Goal: Navigation & Orientation: Find specific page/section

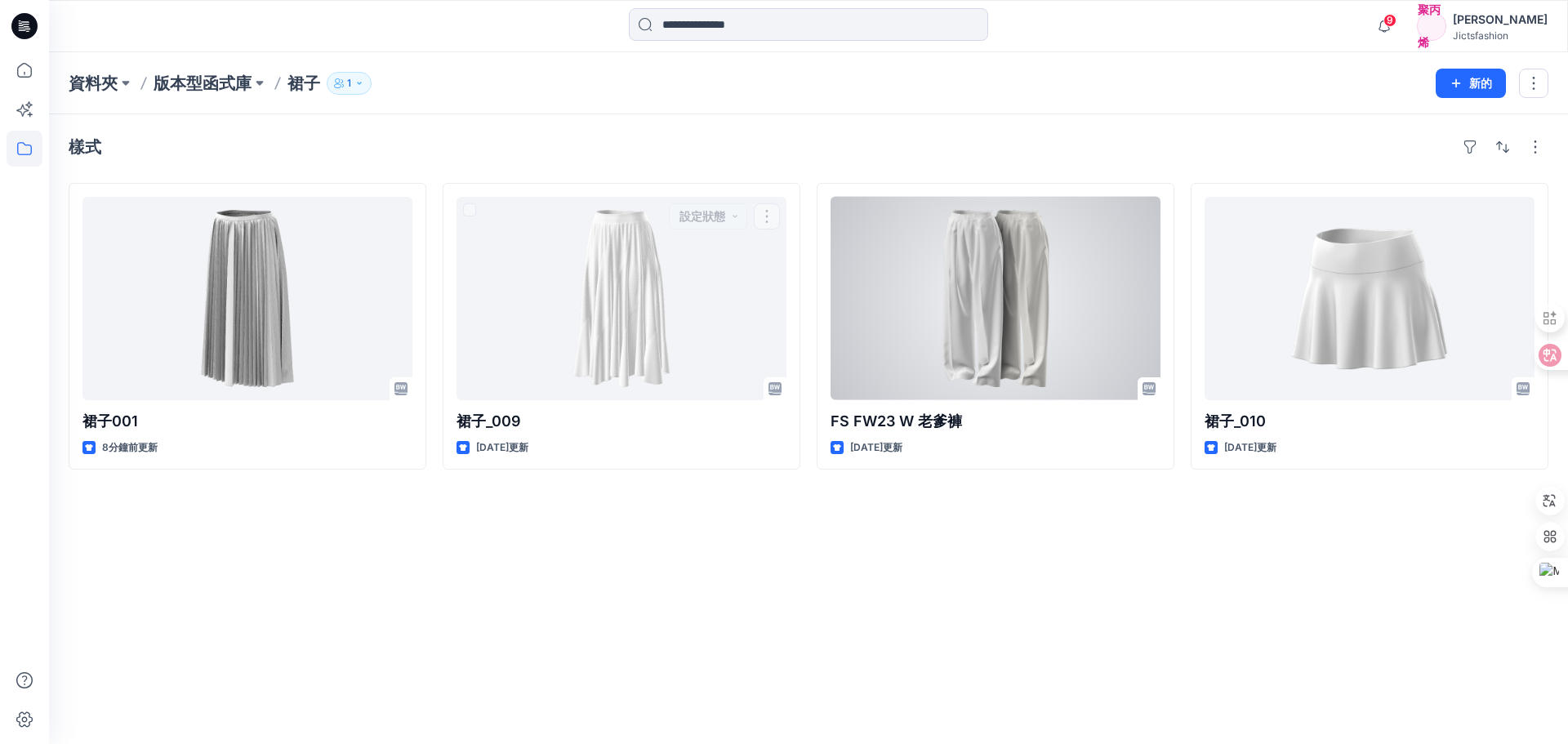
click at [840, 127] on div "樣式 裙子001 8分鐘前更新 裙子_009 [DATE]更新 設定狀態 FS FW23 W 老爹褲 [DATE]更新 設定狀態 裙子_010 [DATE]更新" at bounding box center [808, 429] width 1518 height 629
click at [1146, 209] on button "button" at bounding box center [1140, 216] width 26 height 26
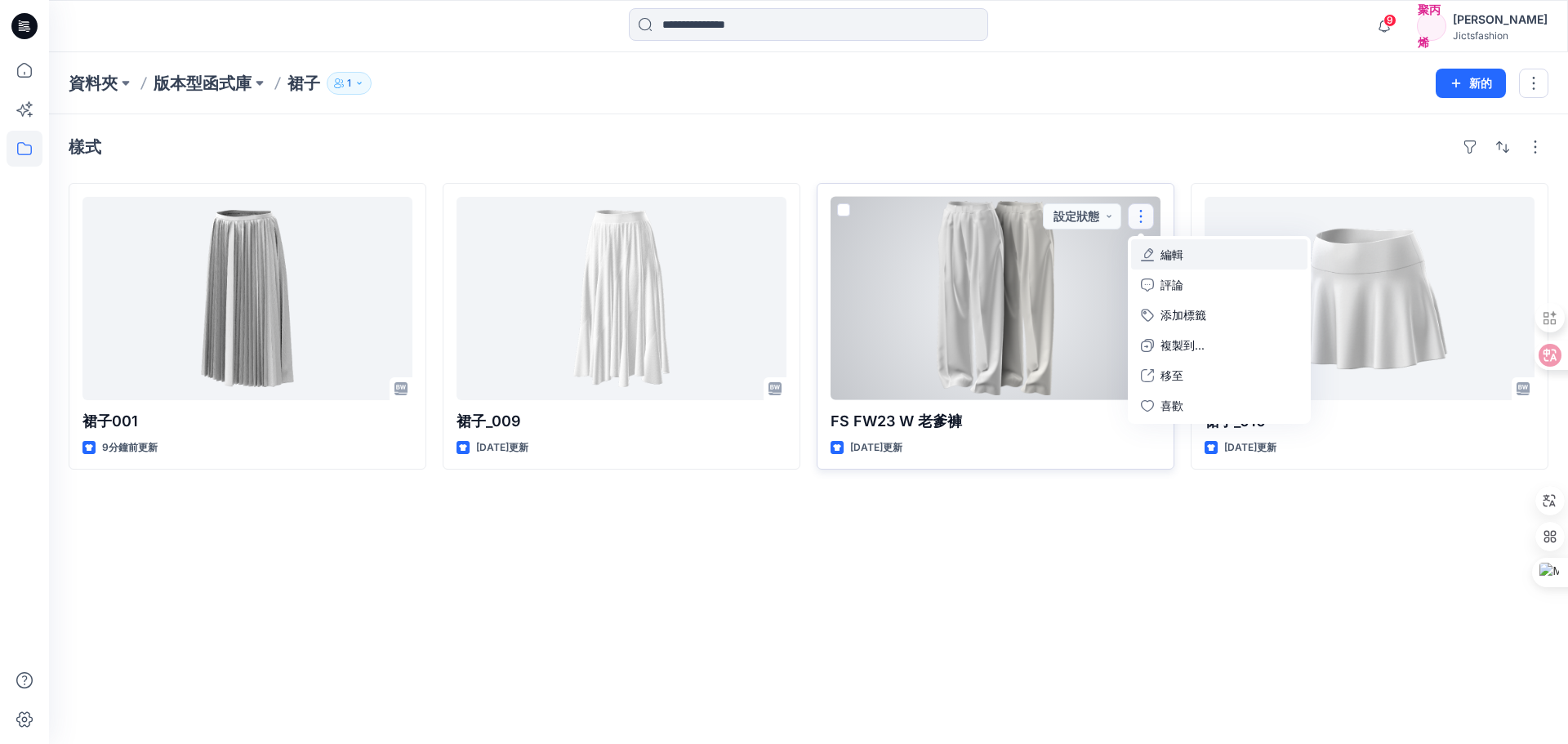
click at [1199, 252] on button "編輯" at bounding box center [1219, 255] width 176 height 30
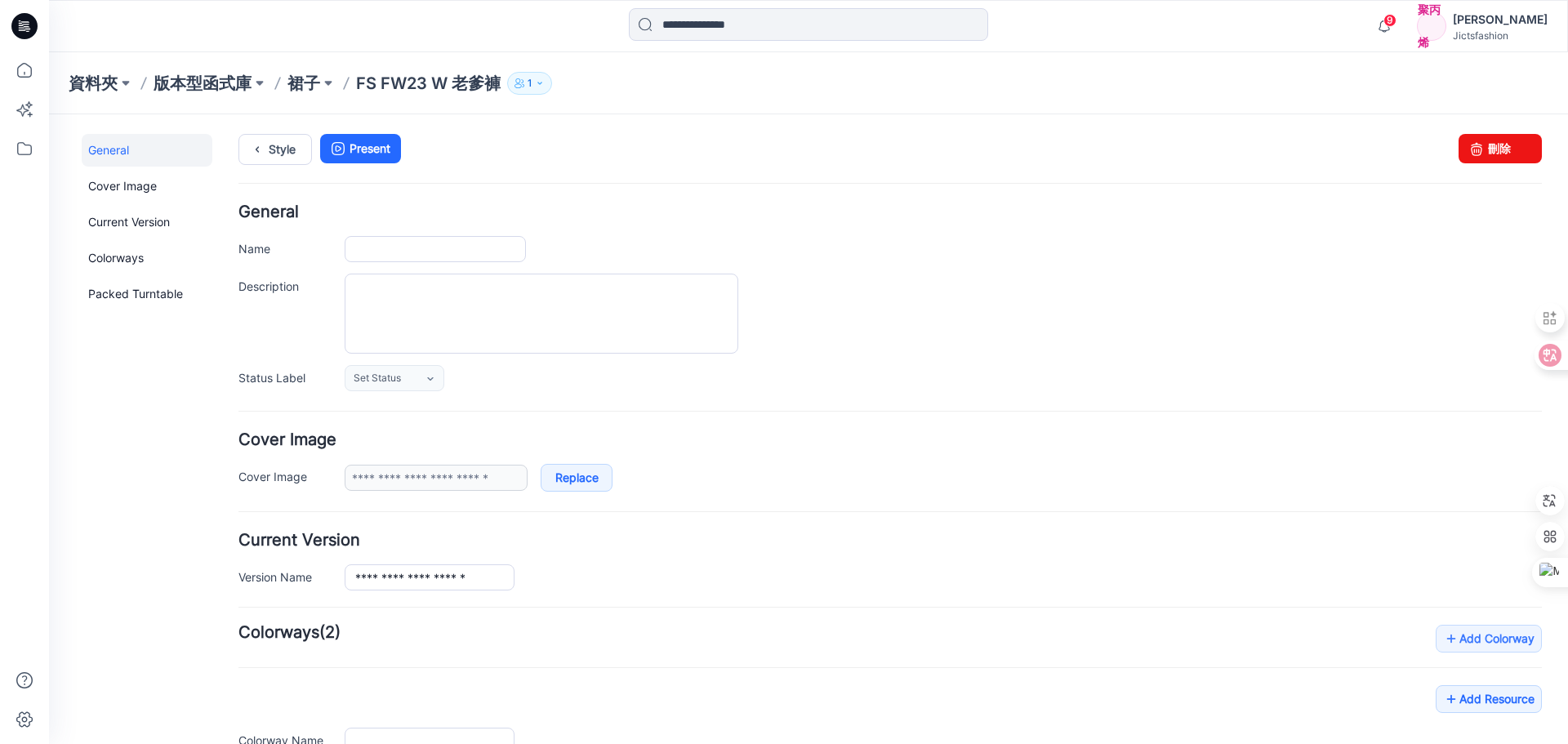
type input "**********"
type input "*****"
type input "**********"
click at [1491, 138] on link "刪除" at bounding box center [1500, 148] width 83 height 29
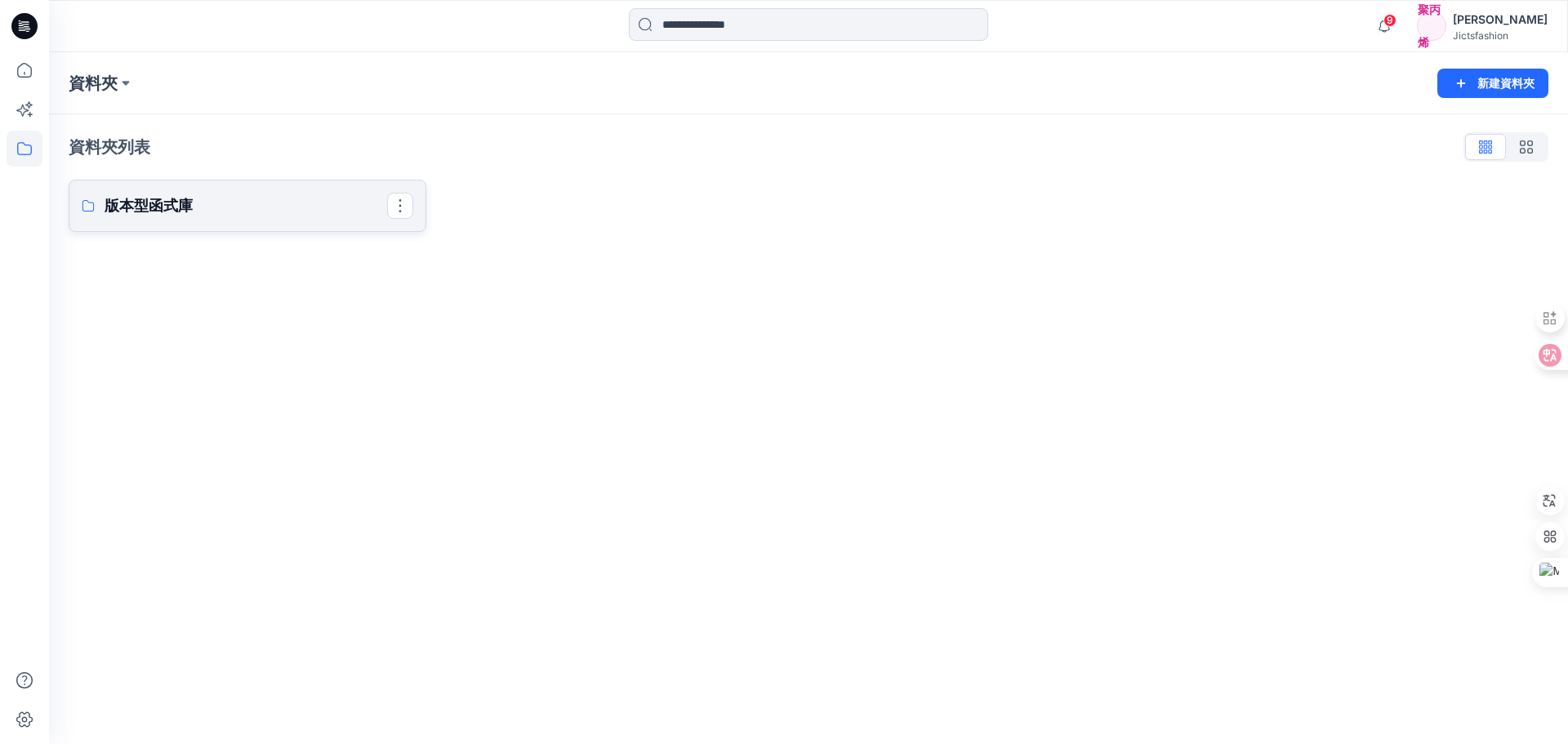
click at [195, 224] on link "版本型函式庫" at bounding box center [247, 206] width 358 height 52
click at [195, 224] on div "資料夾 新建資料夾 資料夾列表 版本型函式庫" at bounding box center [808, 398] width 1518 height 692
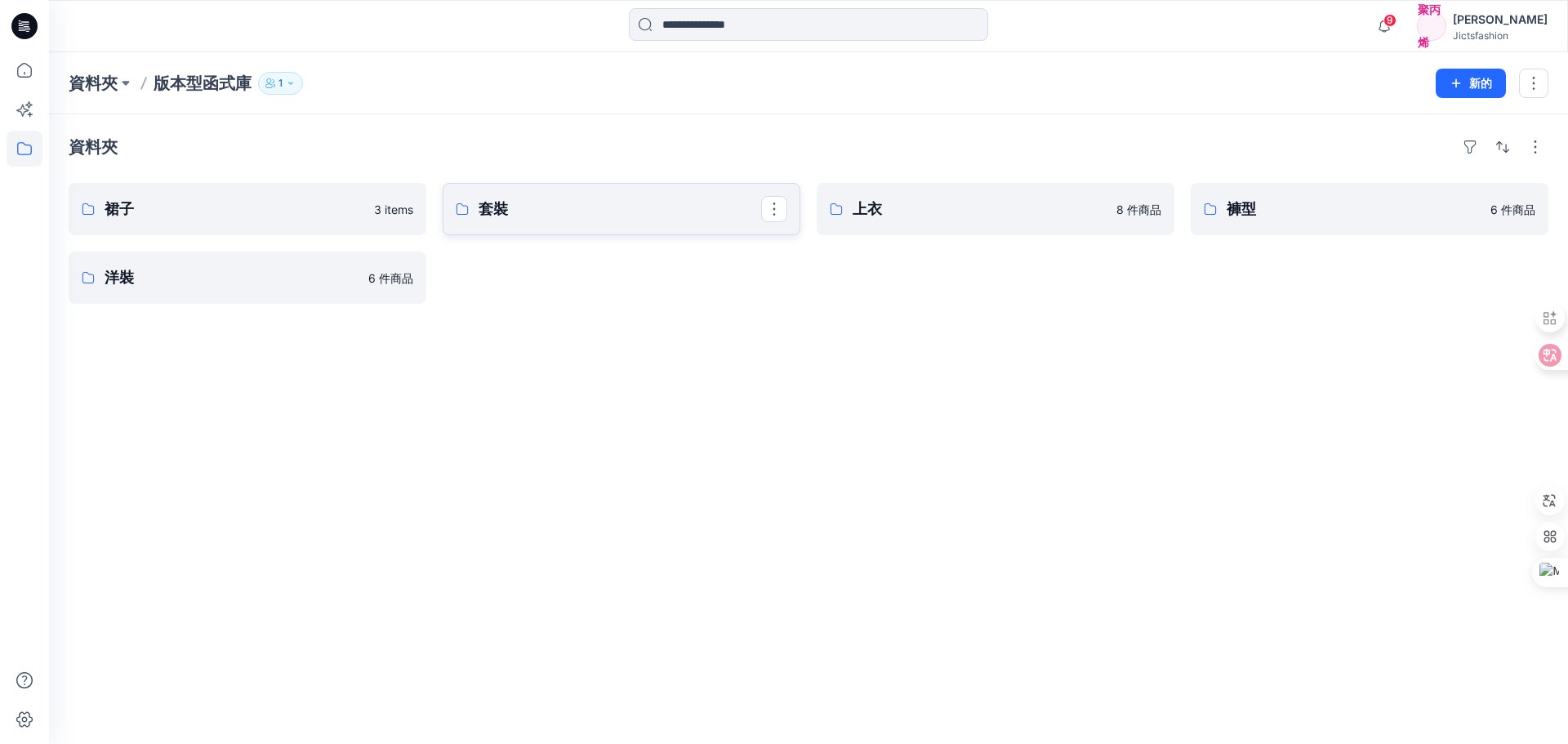
click at [622, 215] on p "套裝" at bounding box center [620, 209] width 283 height 22
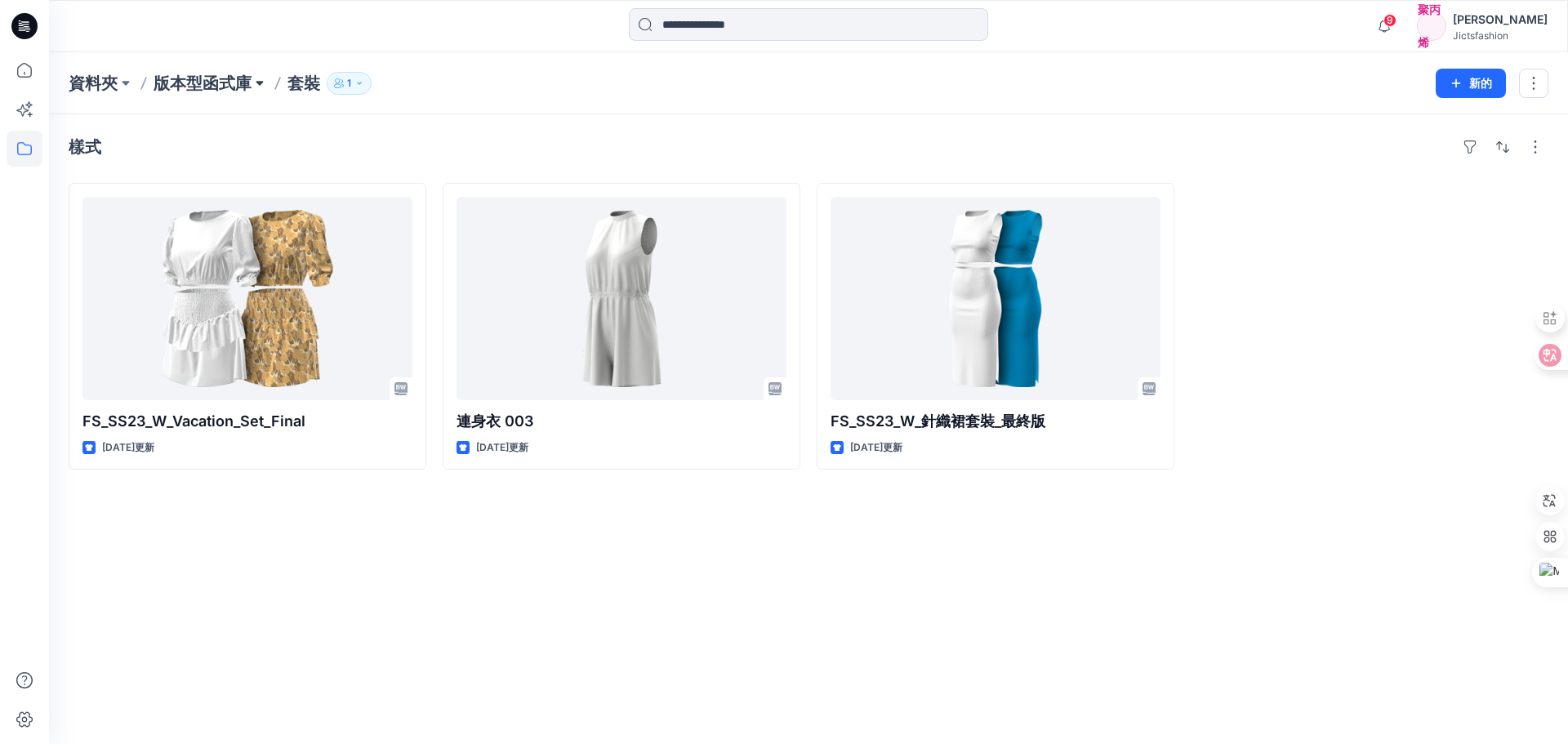
click at [252, 77] on button at bounding box center [259, 83] width 16 height 22
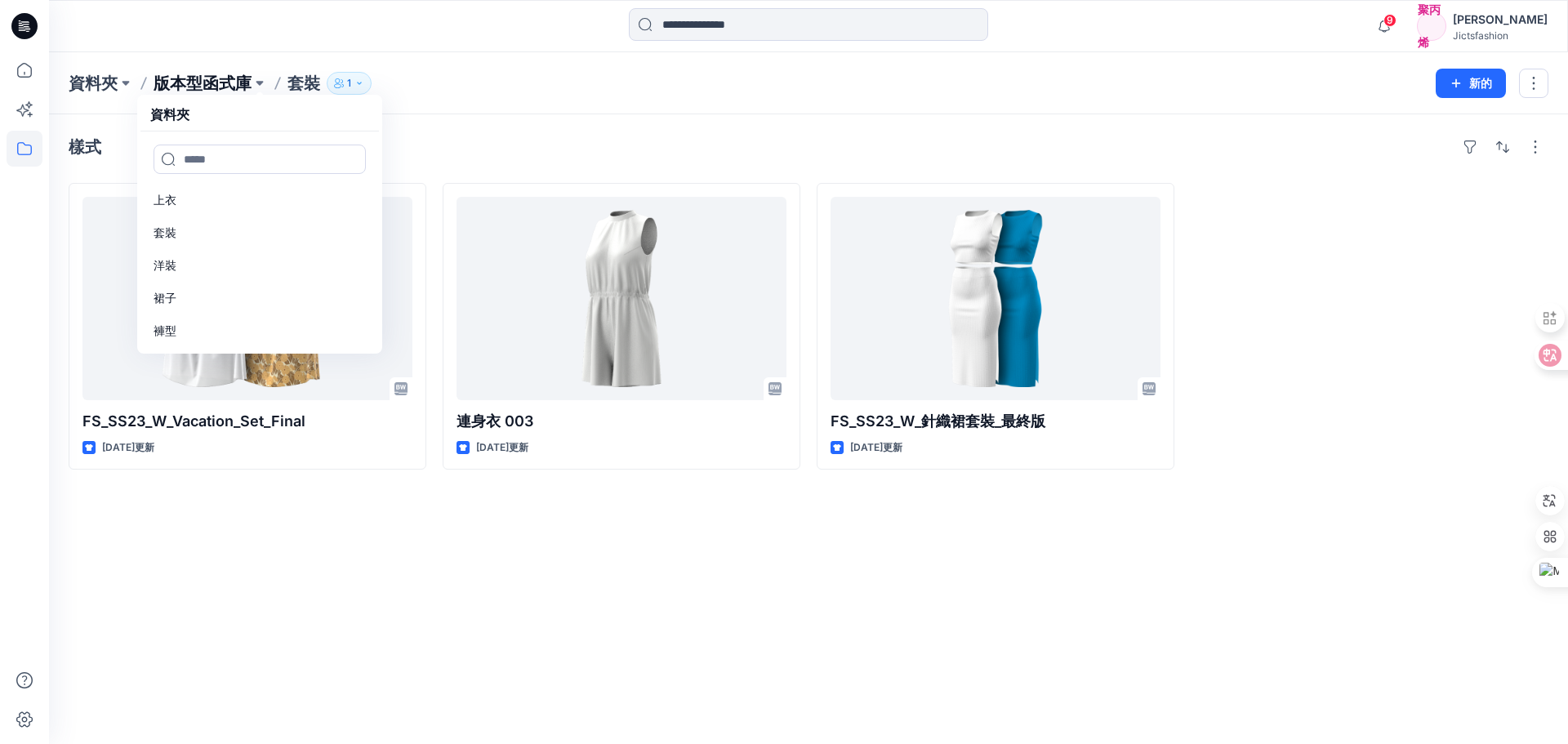
click at [213, 84] on font "版本型函式庫" at bounding box center [202, 82] width 98 height 20
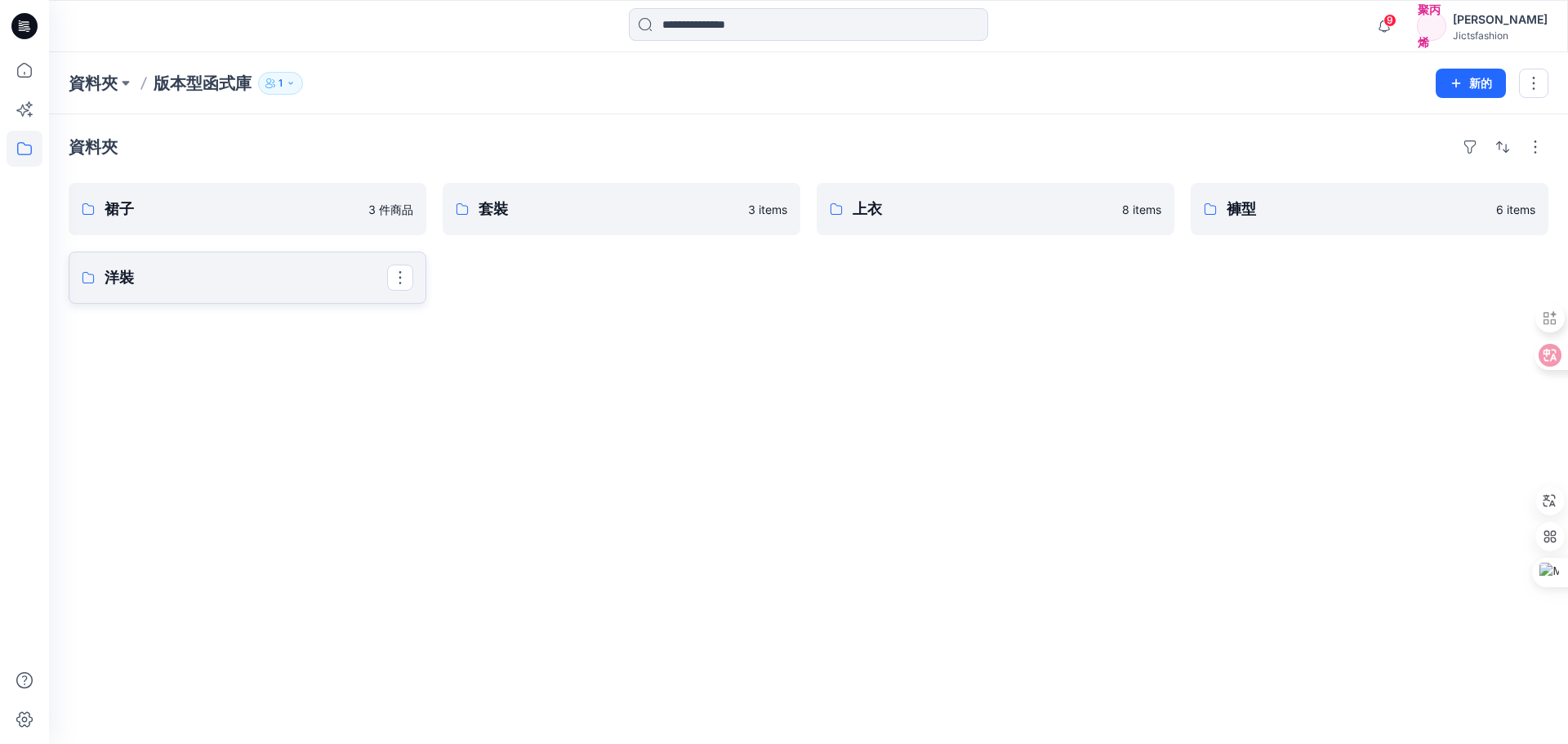
click at [258, 278] on p "洋裝" at bounding box center [246, 277] width 283 height 22
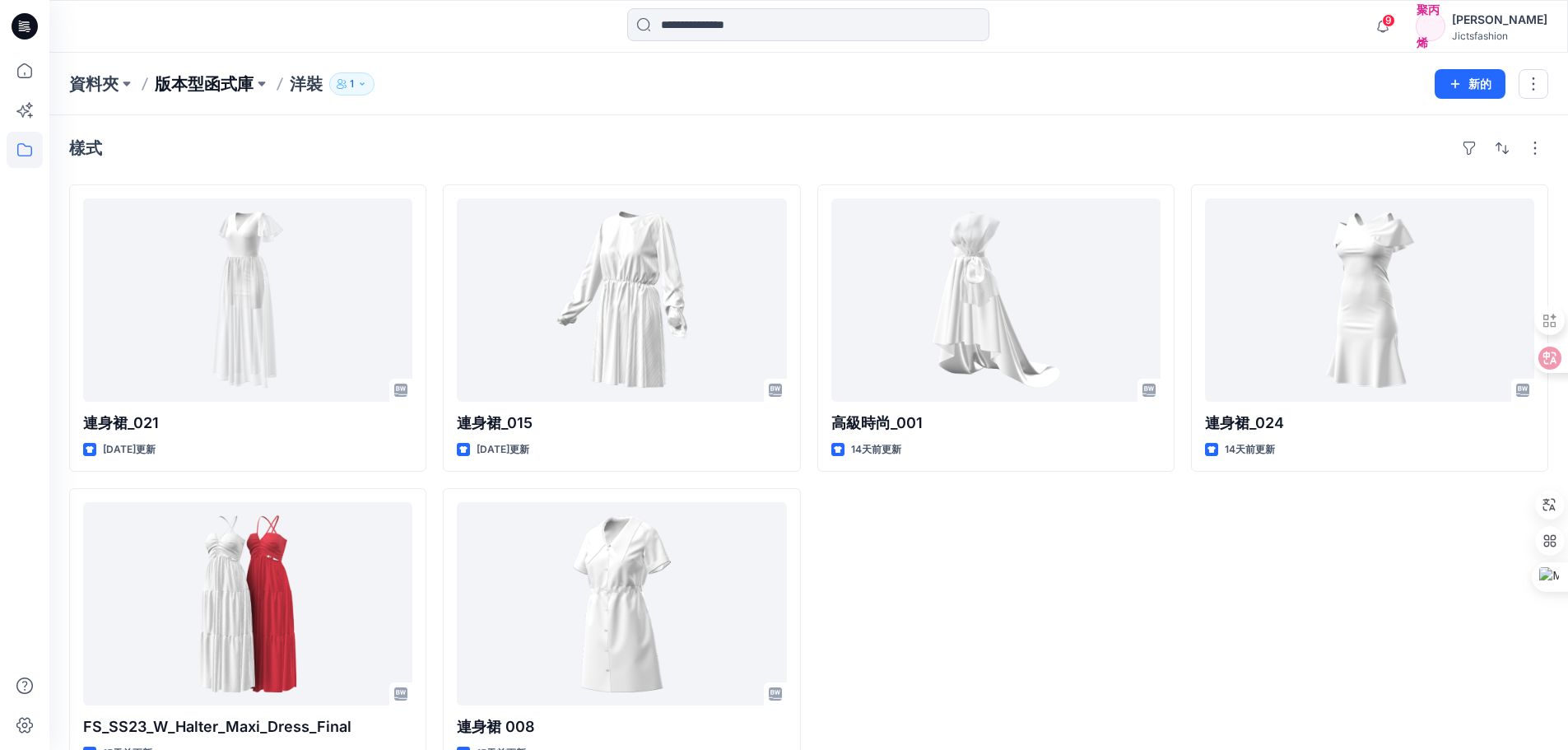
click at [212, 77] on font "版本型函式庫" at bounding box center [204, 83] width 99 height 20
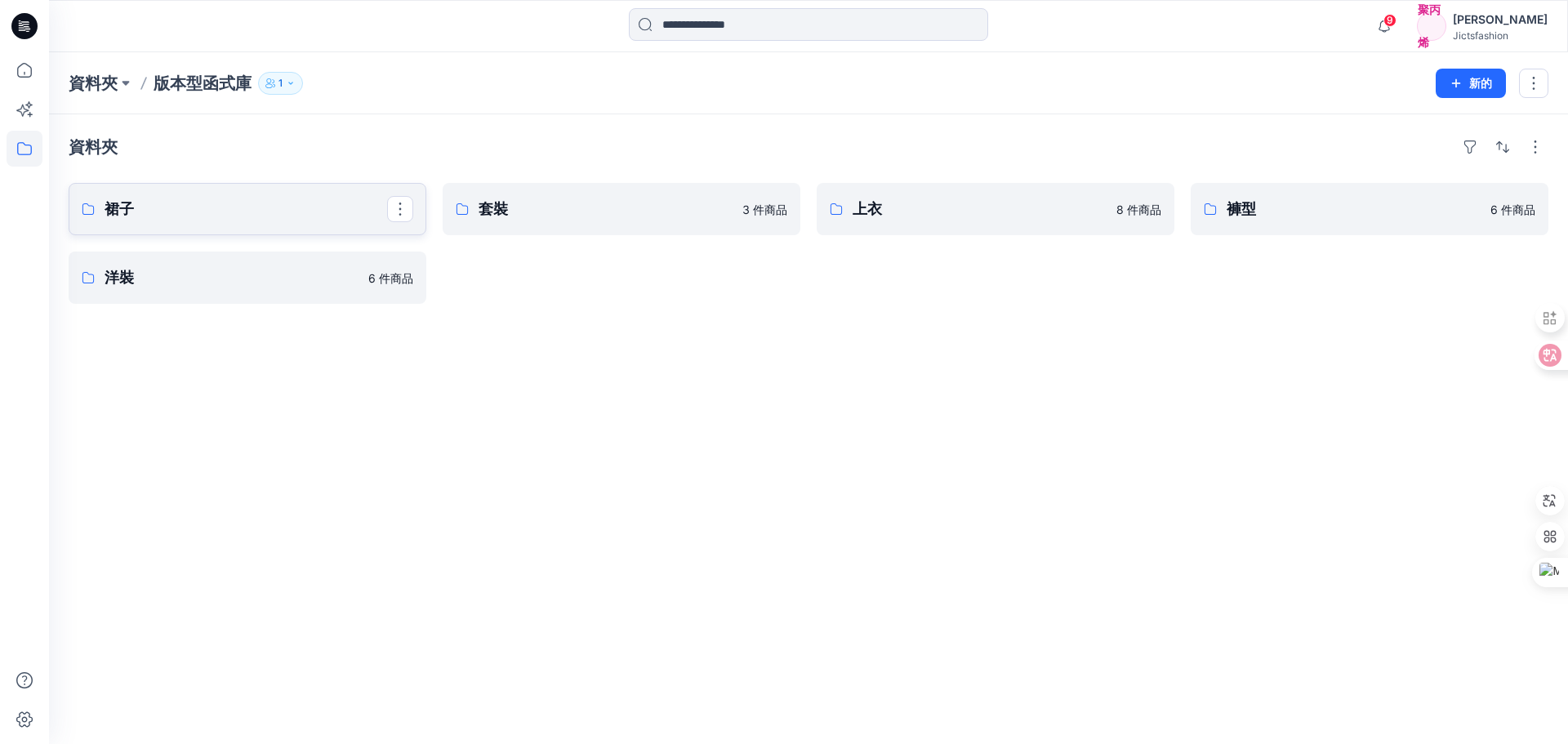
click at [211, 214] on p "裙子" at bounding box center [246, 209] width 283 height 22
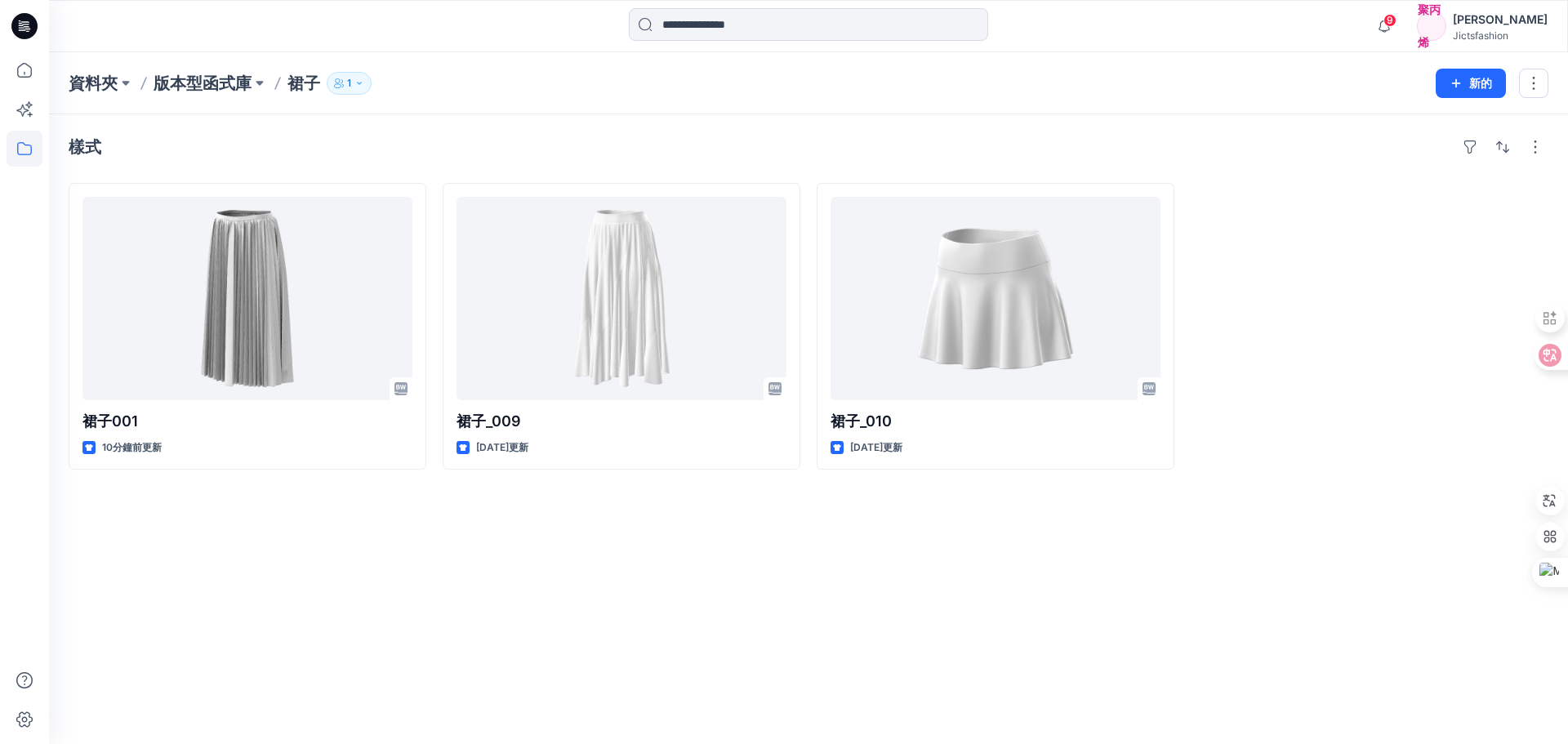
click at [604, 547] on div "樣式 裙子001 10分鐘前更新 裙子_009 [DATE]更新 裙子_010 [DATE]更新" at bounding box center [808, 429] width 1518 height 629
click at [232, 78] on font "版本型函式庫" at bounding box center [202, 82] width 98 height 20
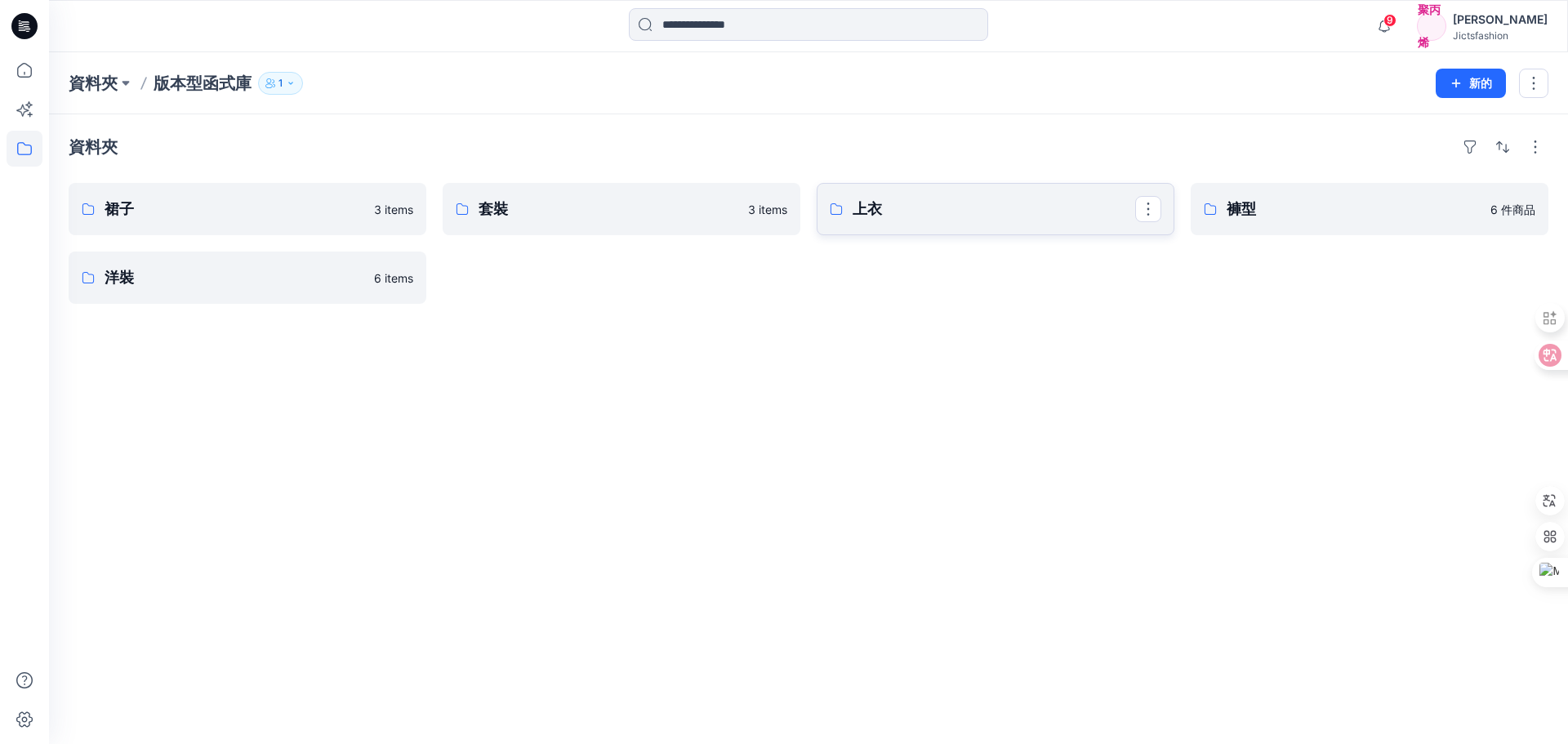
click at [878, 207] on font "上衣" at bounding box center [867, 209] width 29 height 17
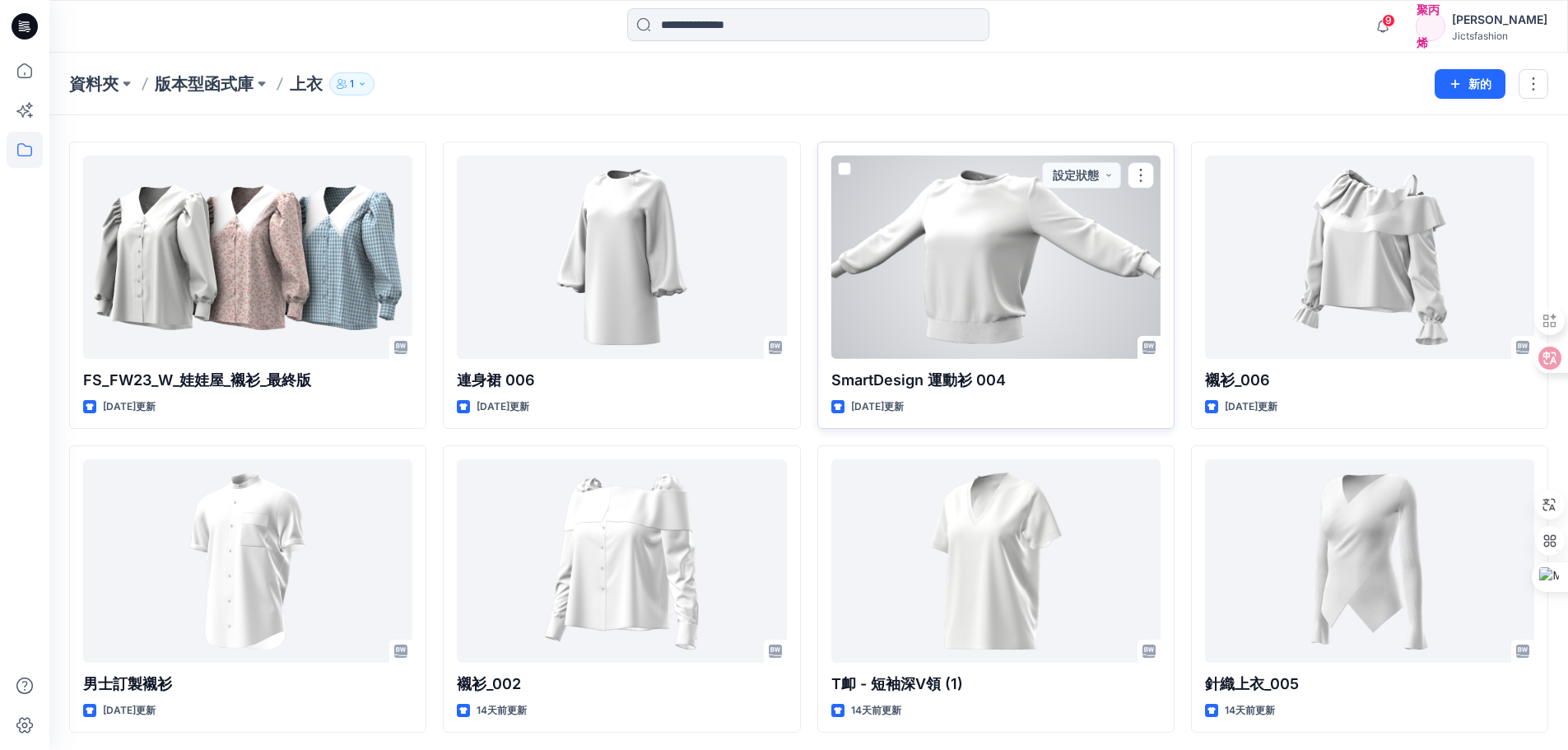
scroll to position [45, 0]
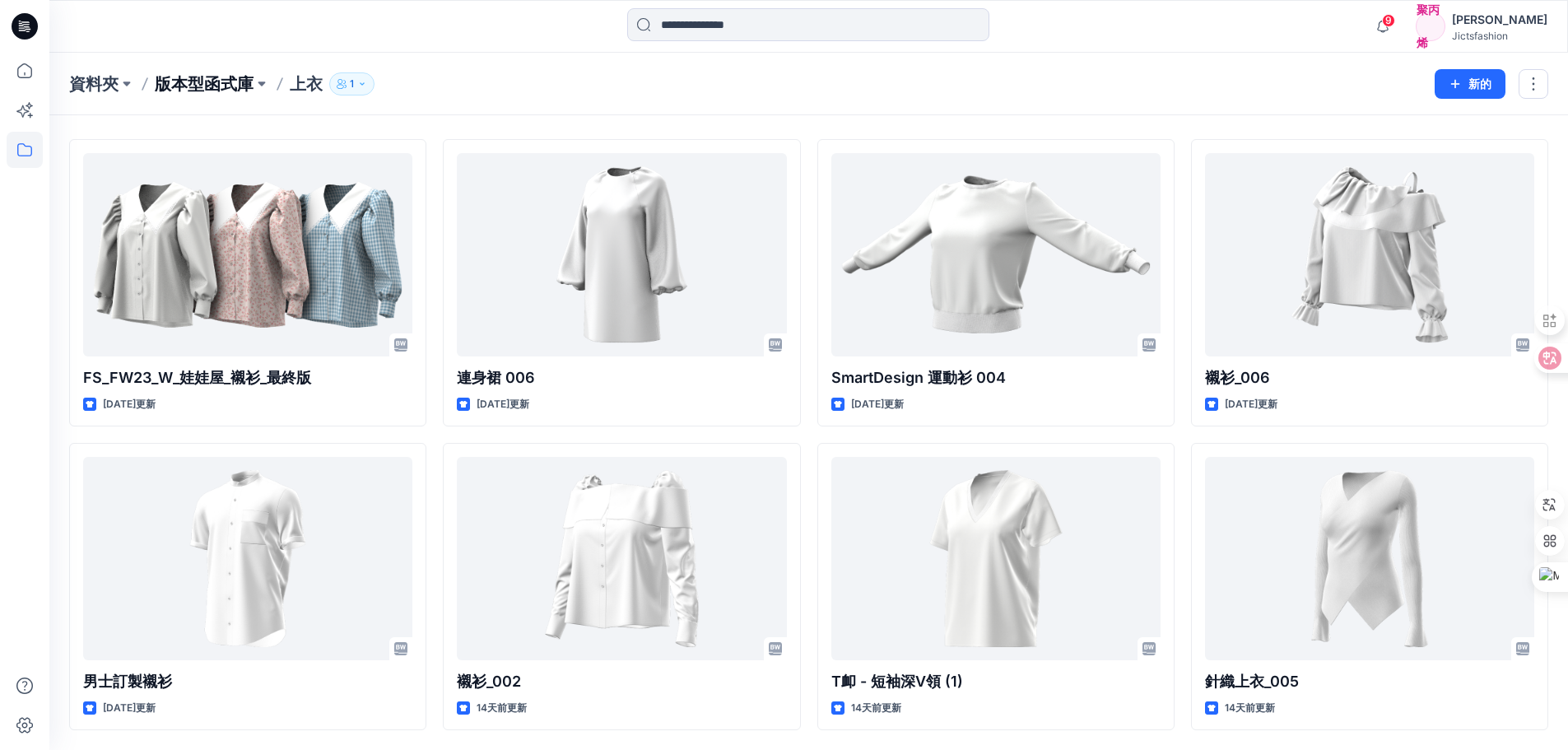
click at [204, 76] on font "版本型函式庫" at bounding box center [204, 83] width 99 height 20
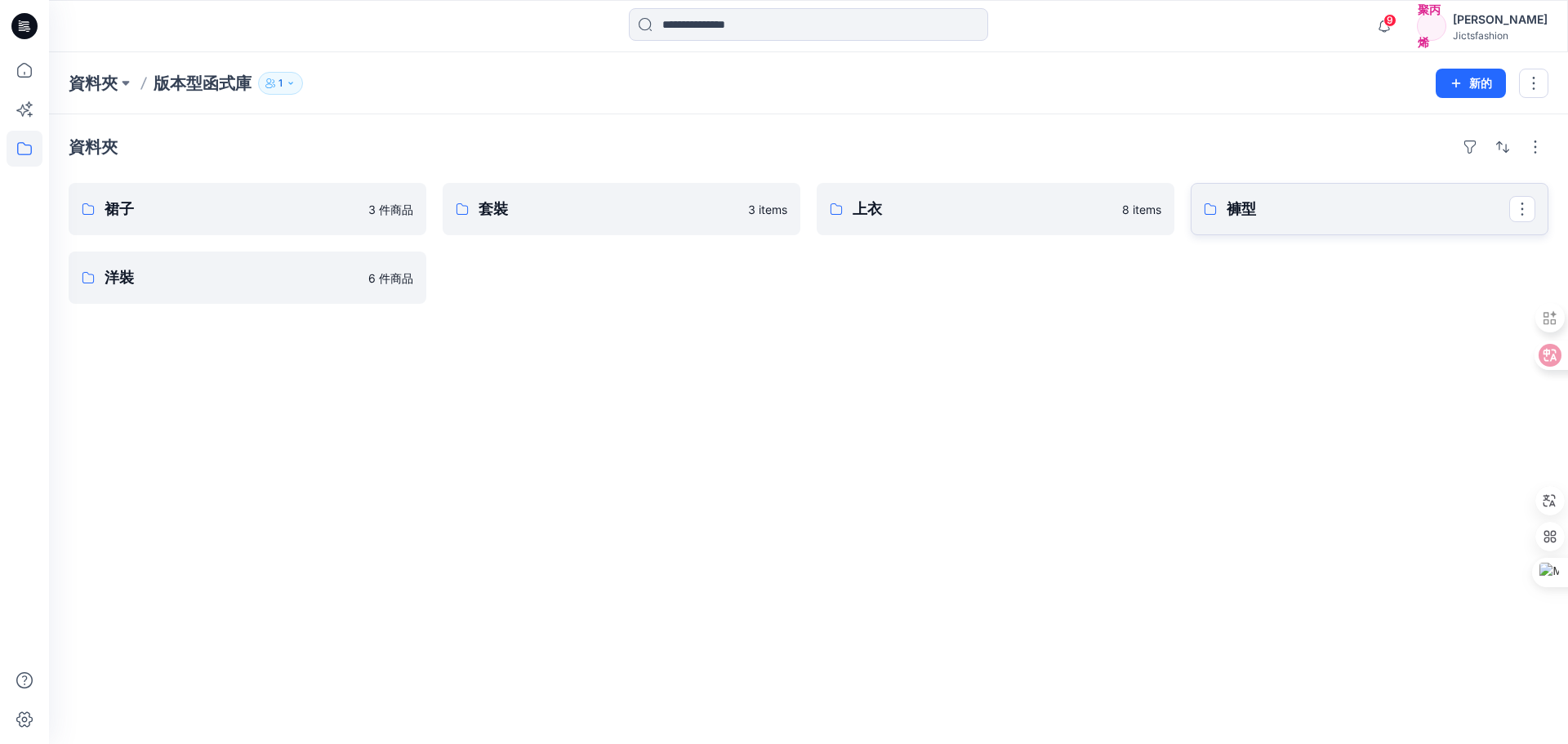
click at [1288, 216] on p "褲型" at bounding box center [1368, 209] width 283 height 22
